Goal: Complete application form

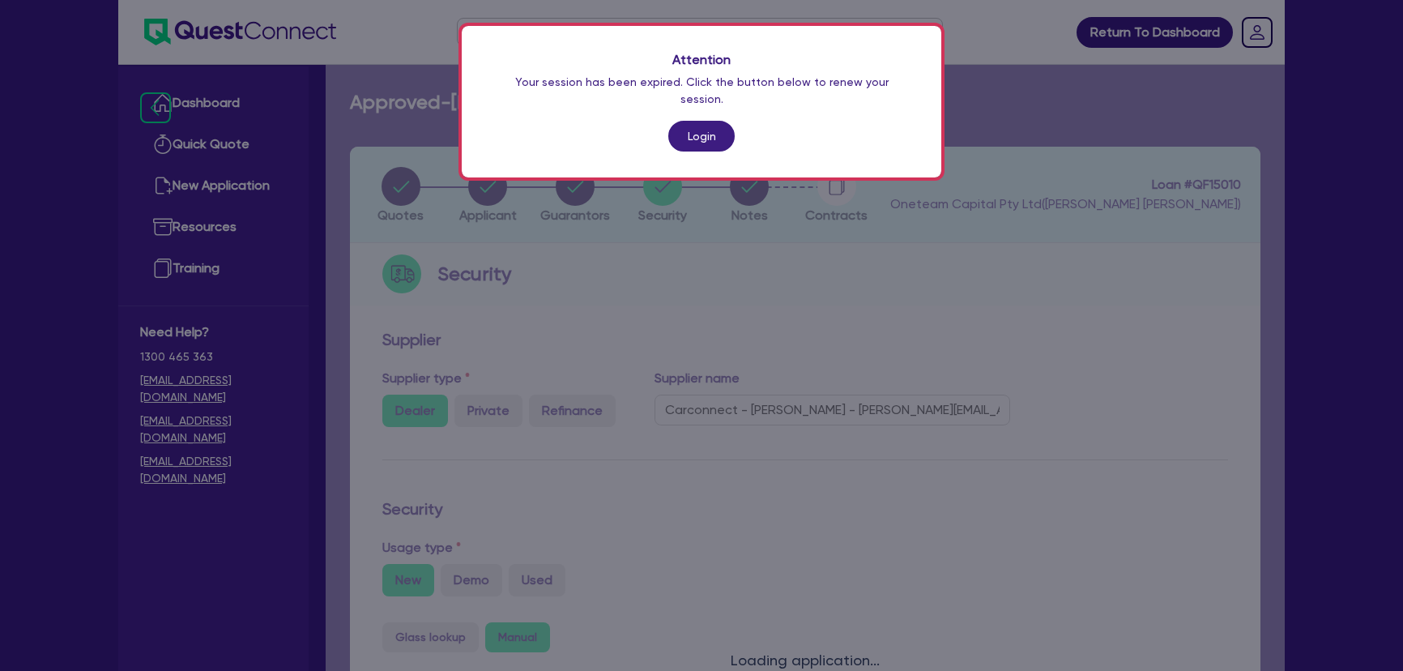
click at [704, 124] on link "Login" at bounding box center [701, 136] width 66 height 31
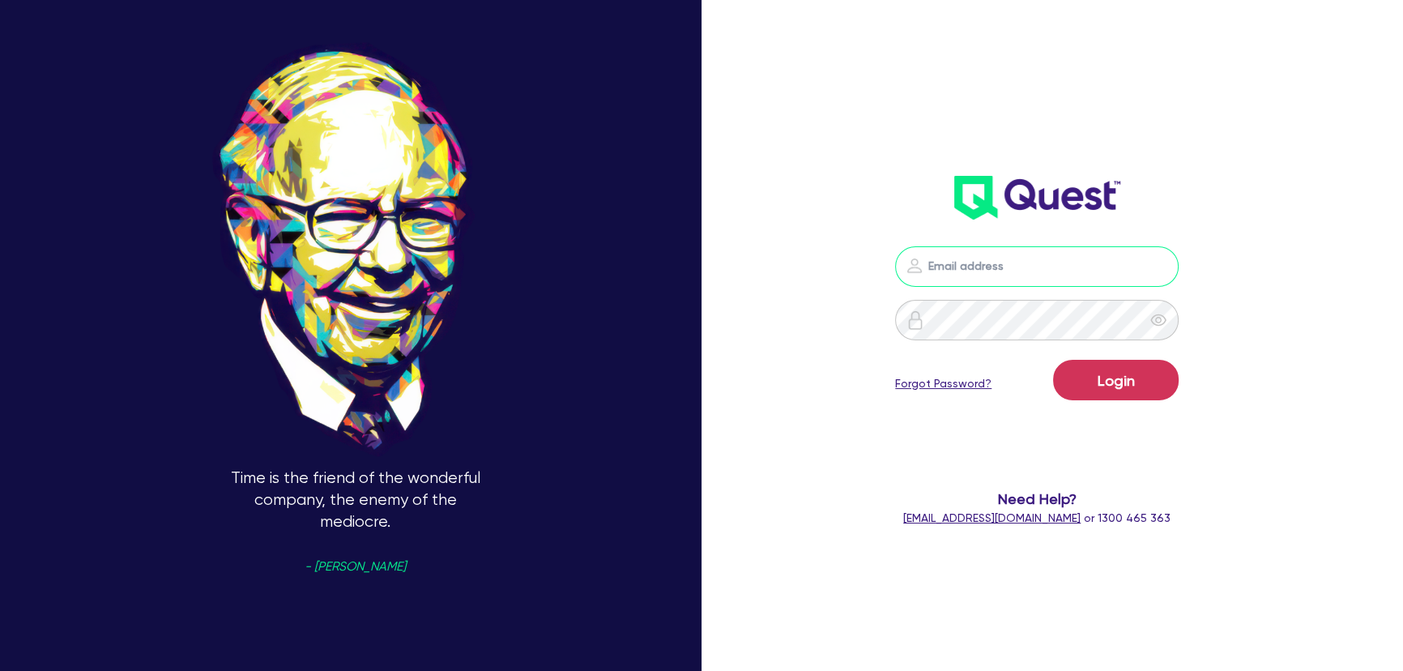
type input "[PERSON_NAME][EMAIL_ADDRESS][PERSON_NAME][DOMAIN_NAME]"
click at [1115, 374] on button "Login" at bounding box center [1116, 380] width 126 height 41
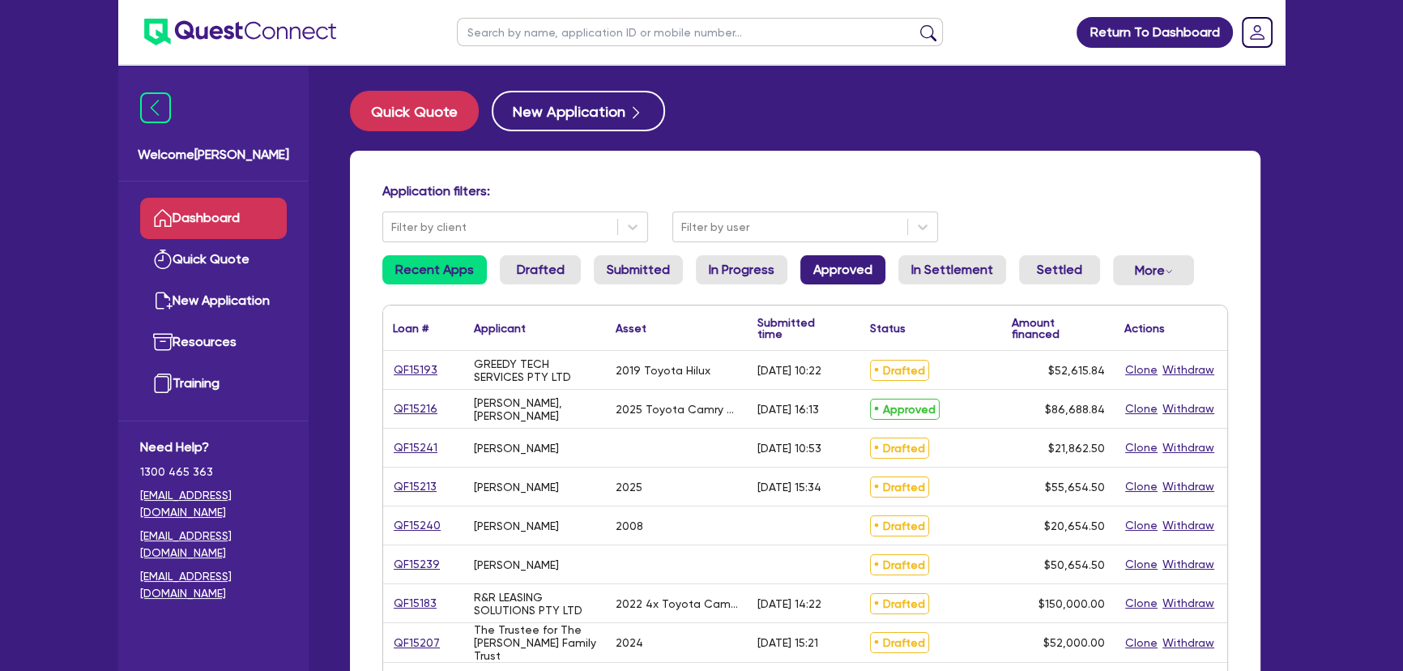
click at [847, 272] on link "Approved" at bounding box center [842, 269] width 85 height 29
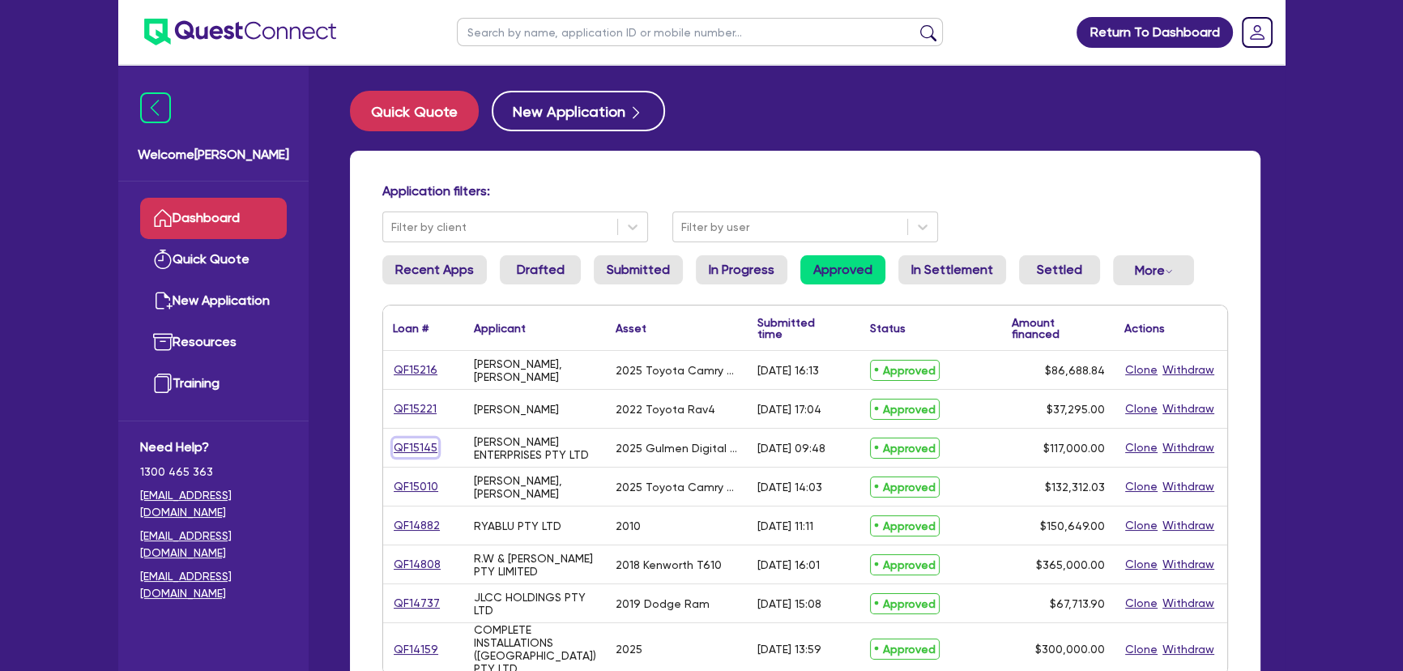
click at [413, 443] on link "QF15145" at bounding box center [415, 447] width 45 height 19
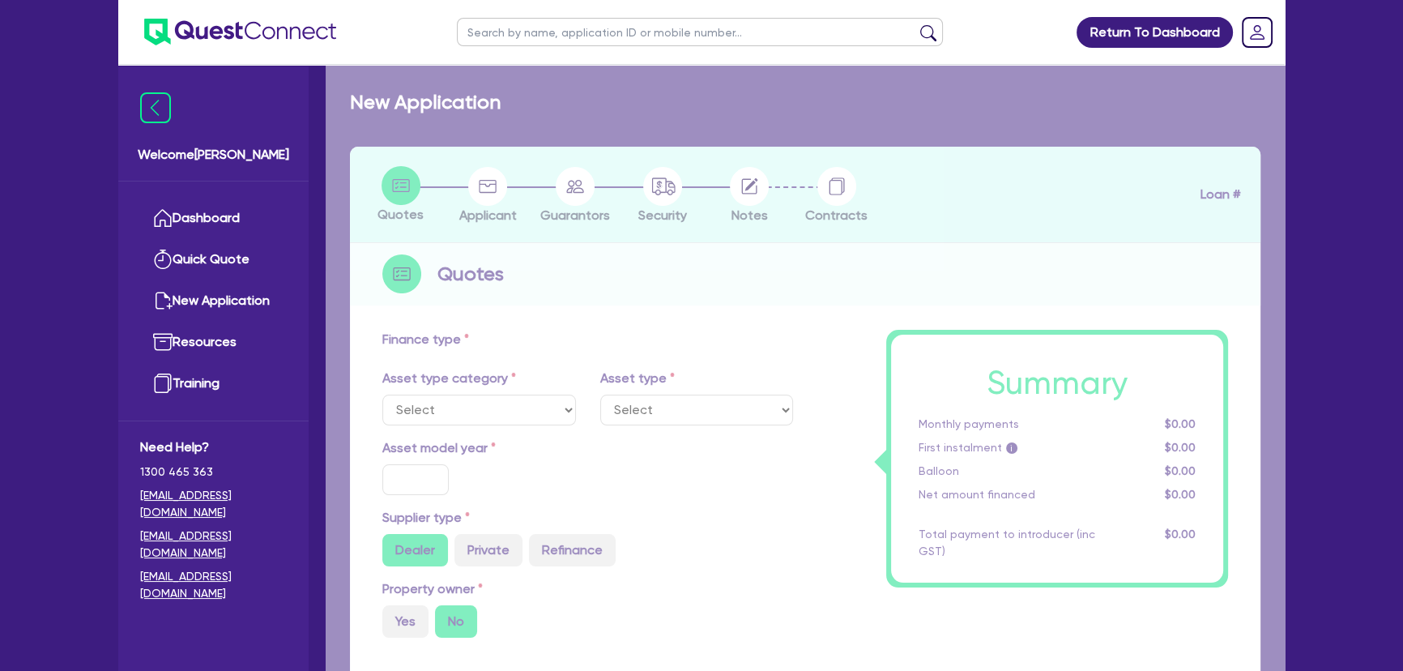
select select "SECONDARY_ASSETS"
type input "2025"
radio input "true"
type input "117,000"
type input "8"
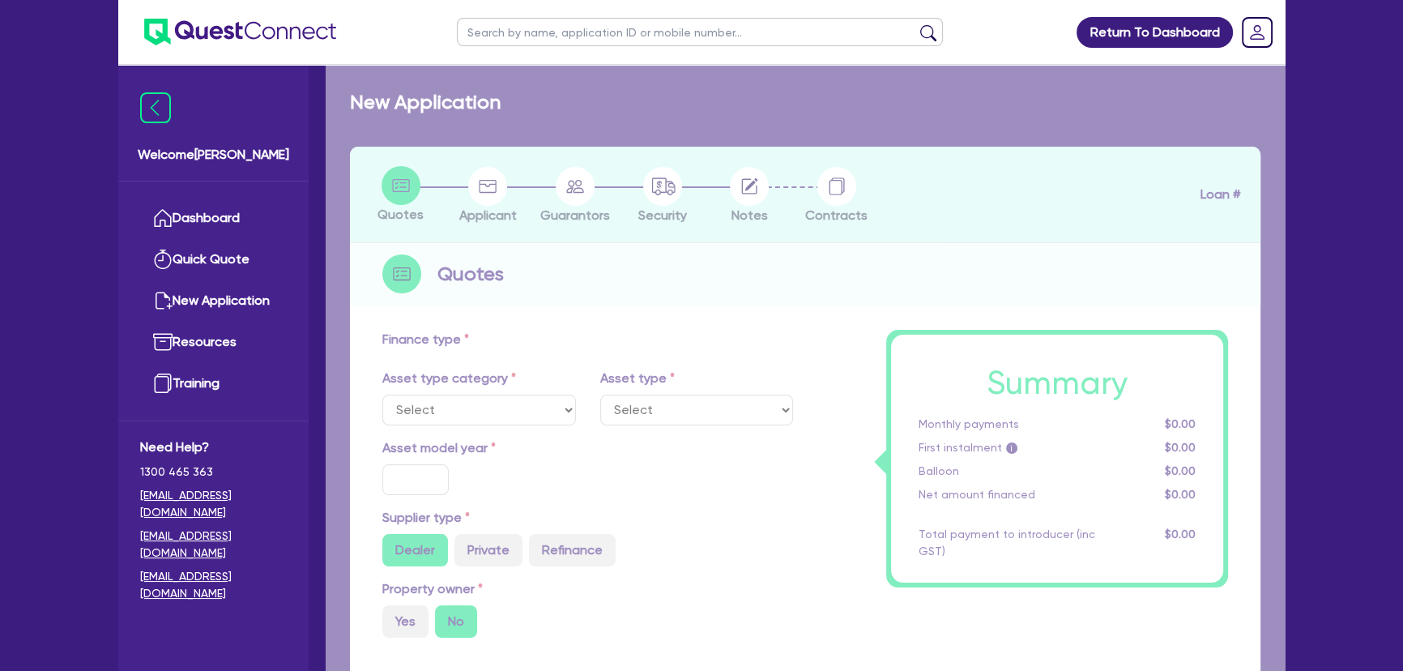
type input "9,360"
type input "17.95"
select select "PRINTING_AND_PACKAGING_EQUIPMENT"
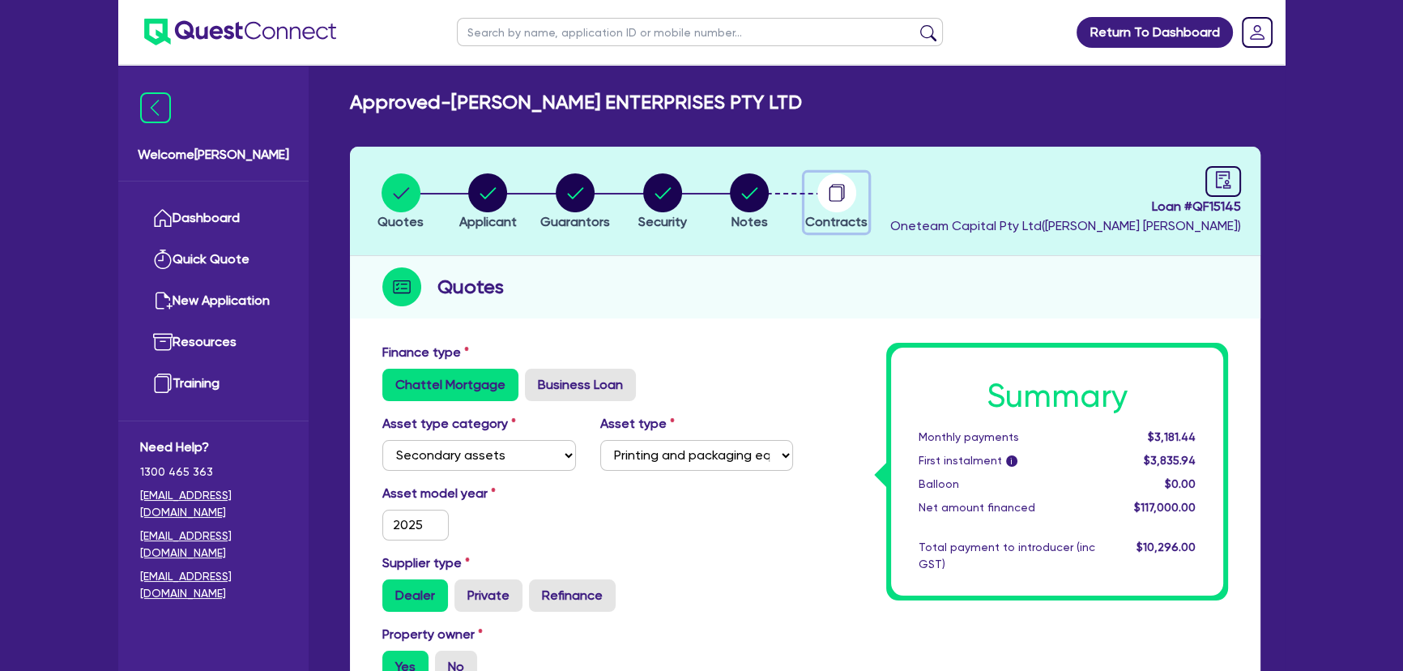
click at [851, 189] on circle "button" at bounding box center [836, 192] width 39 height 39
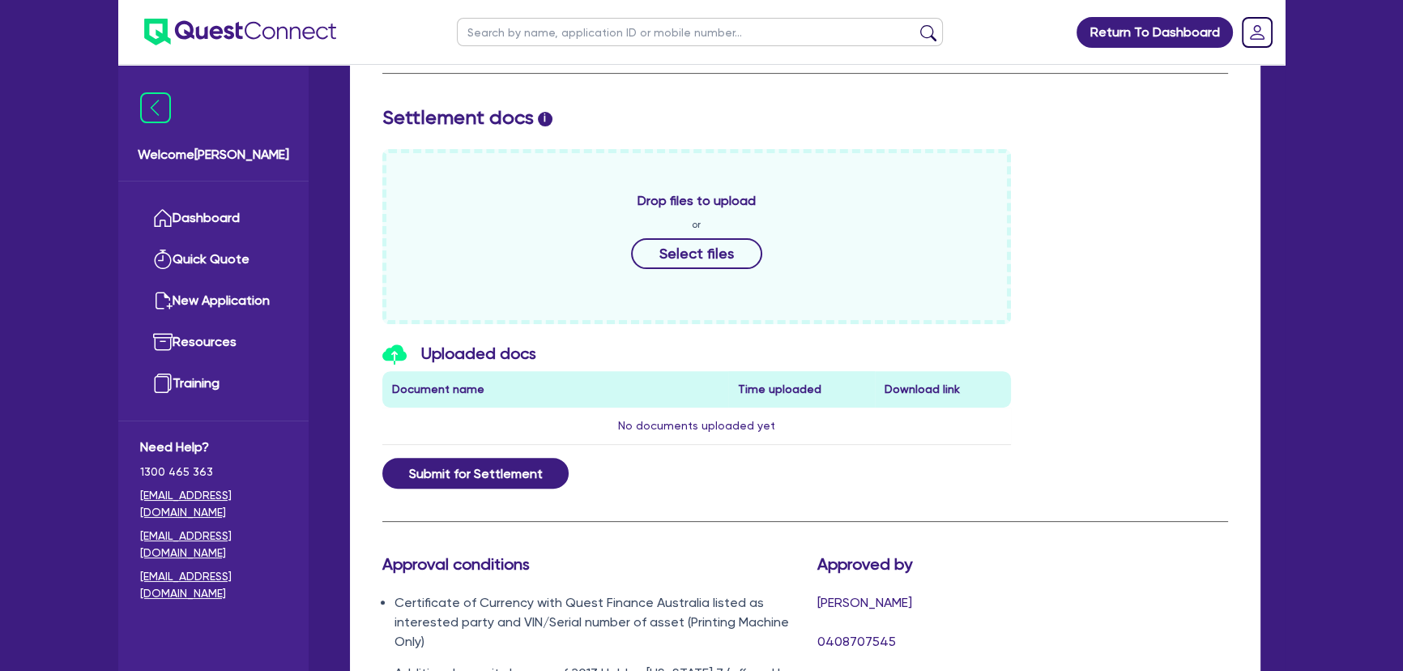
scroll to position [736, 0]
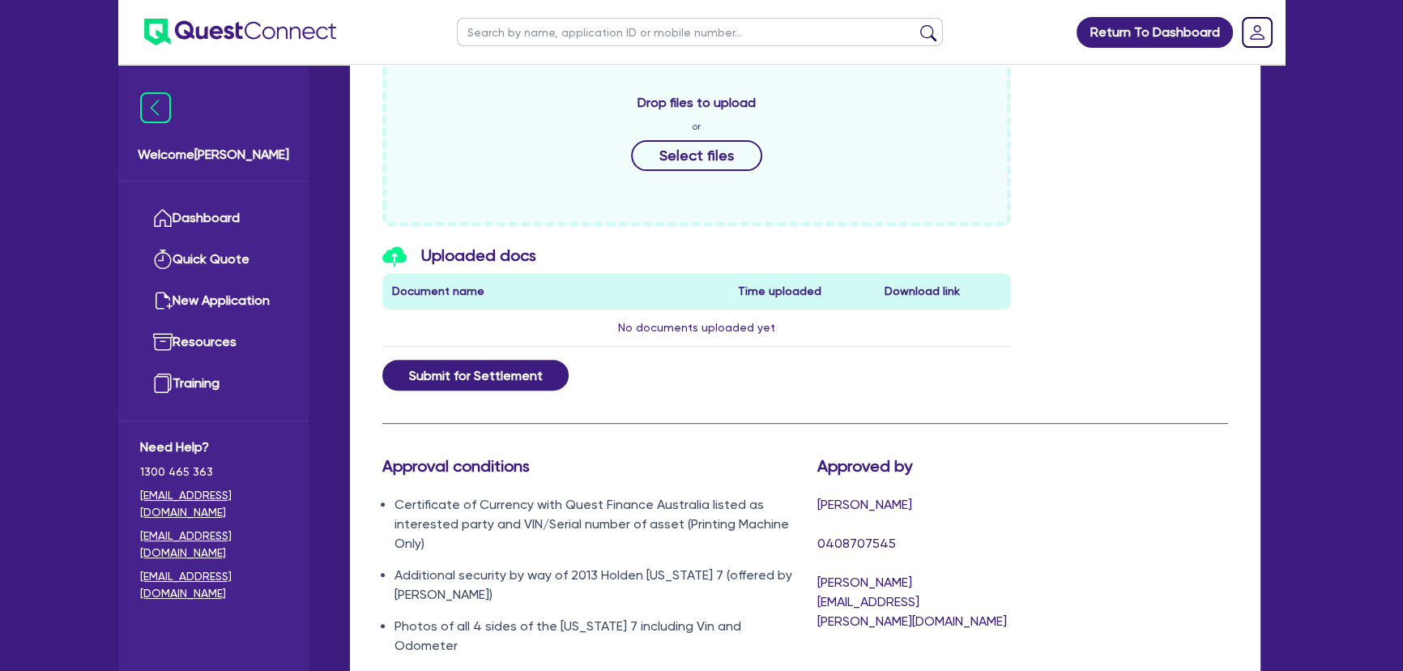
click at [1068, 505] on div "Approval conditions Certificate of Currency with Quest Finance [GEOGRAPHIC_DATA…" at bounding box center [805, 609] width 870 height 307
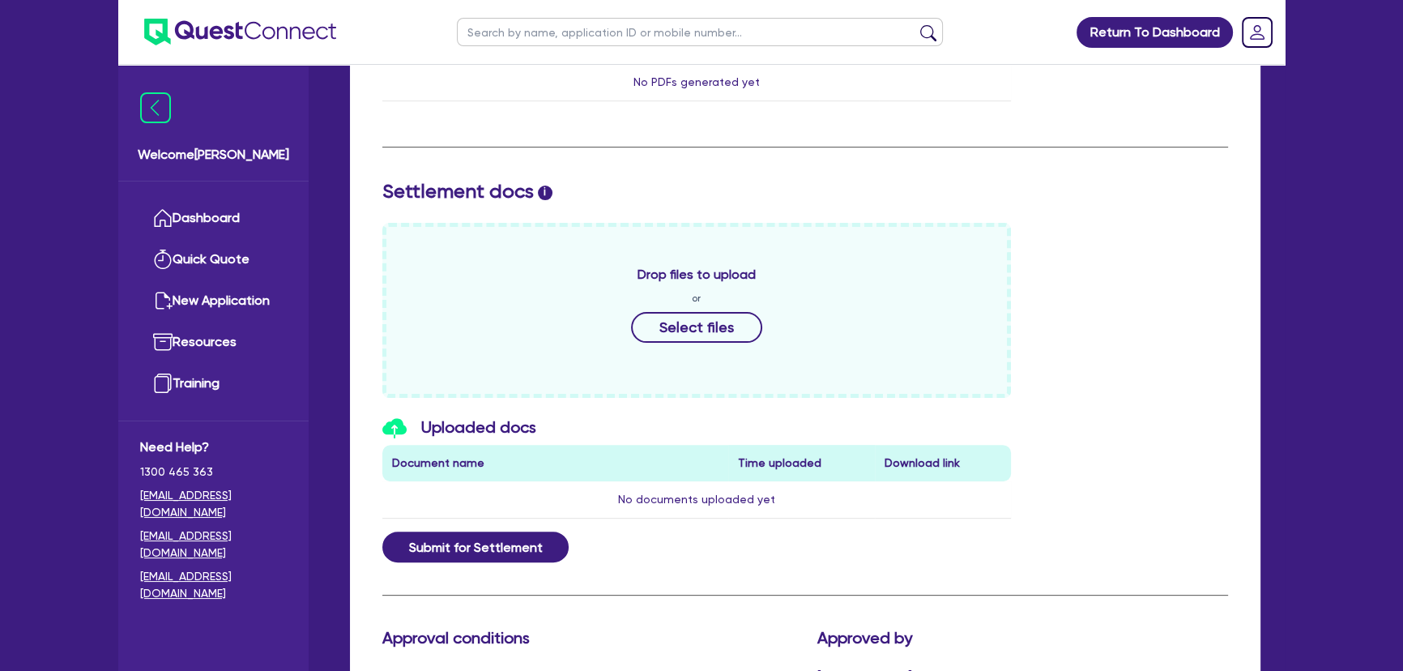
scroll to position [368, 0]
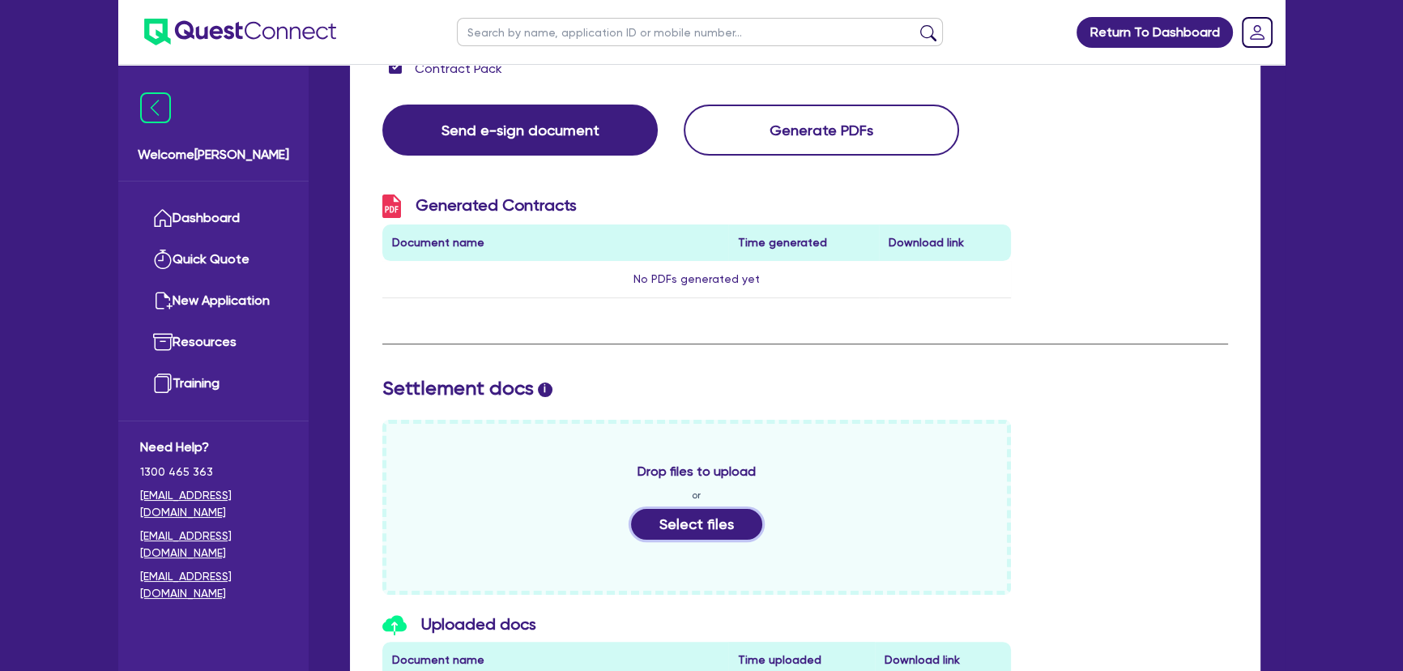
click at [726, 509] on button "Select files" at bounding box center [696, 524] width 131 height 31
